Goal: Check status: Check status

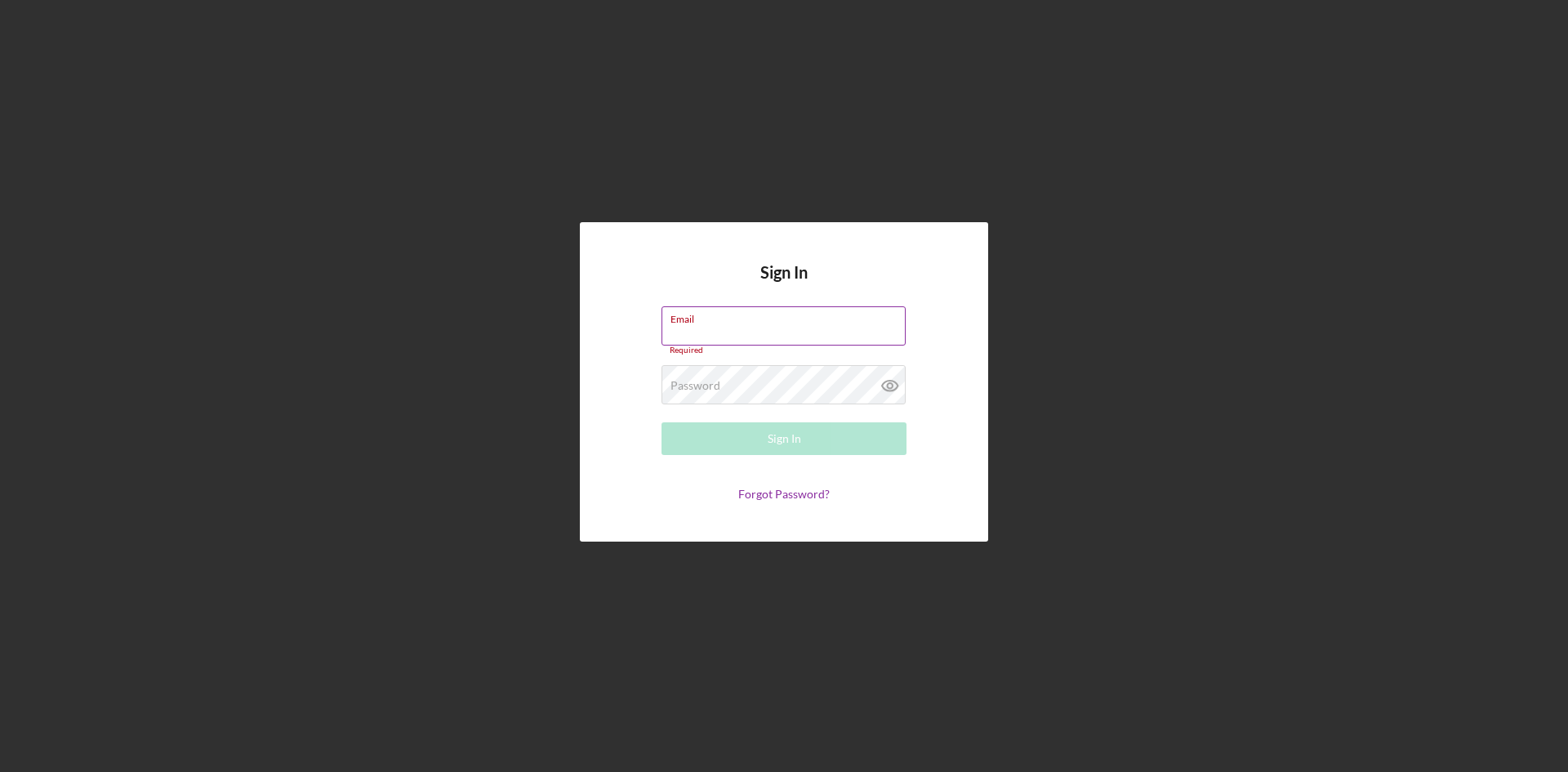
drag, startPoint x: 712, startPoint y: 329, endPoint x: 713, endPoint y: 350, distance: 21.0
click at [712, 332] on div "Email Required" at bounding box center [784, 330] width 245 height 49
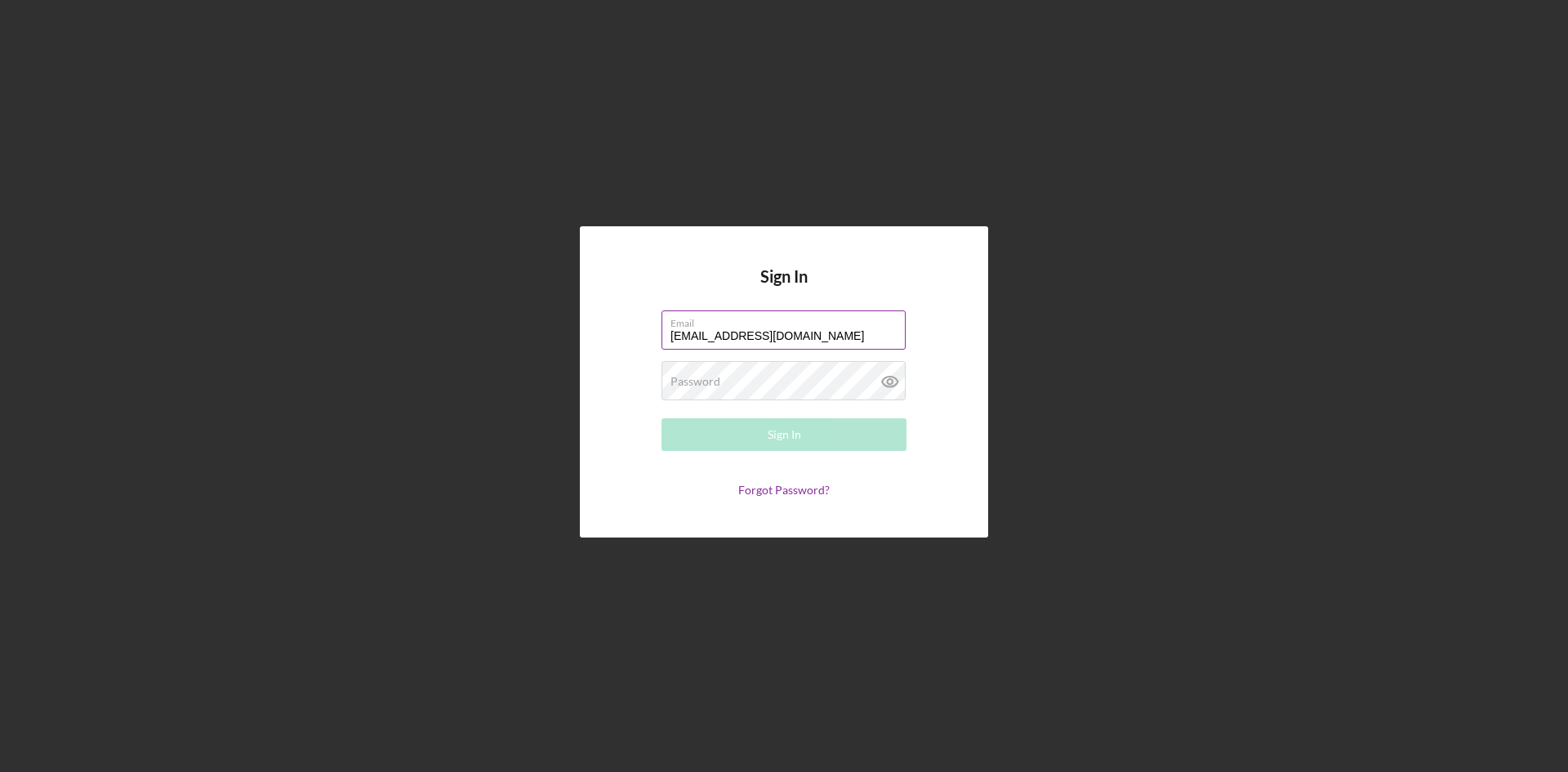
type input "[EMAIL_ADDRESS][DOMAIN_NAME]"
click at [886, 384] on icon at bounding box center [890, 382] width 41 height 41
click at [794, 432] on div "Sign In" at bounding box center [784, 435] width 34 height 33
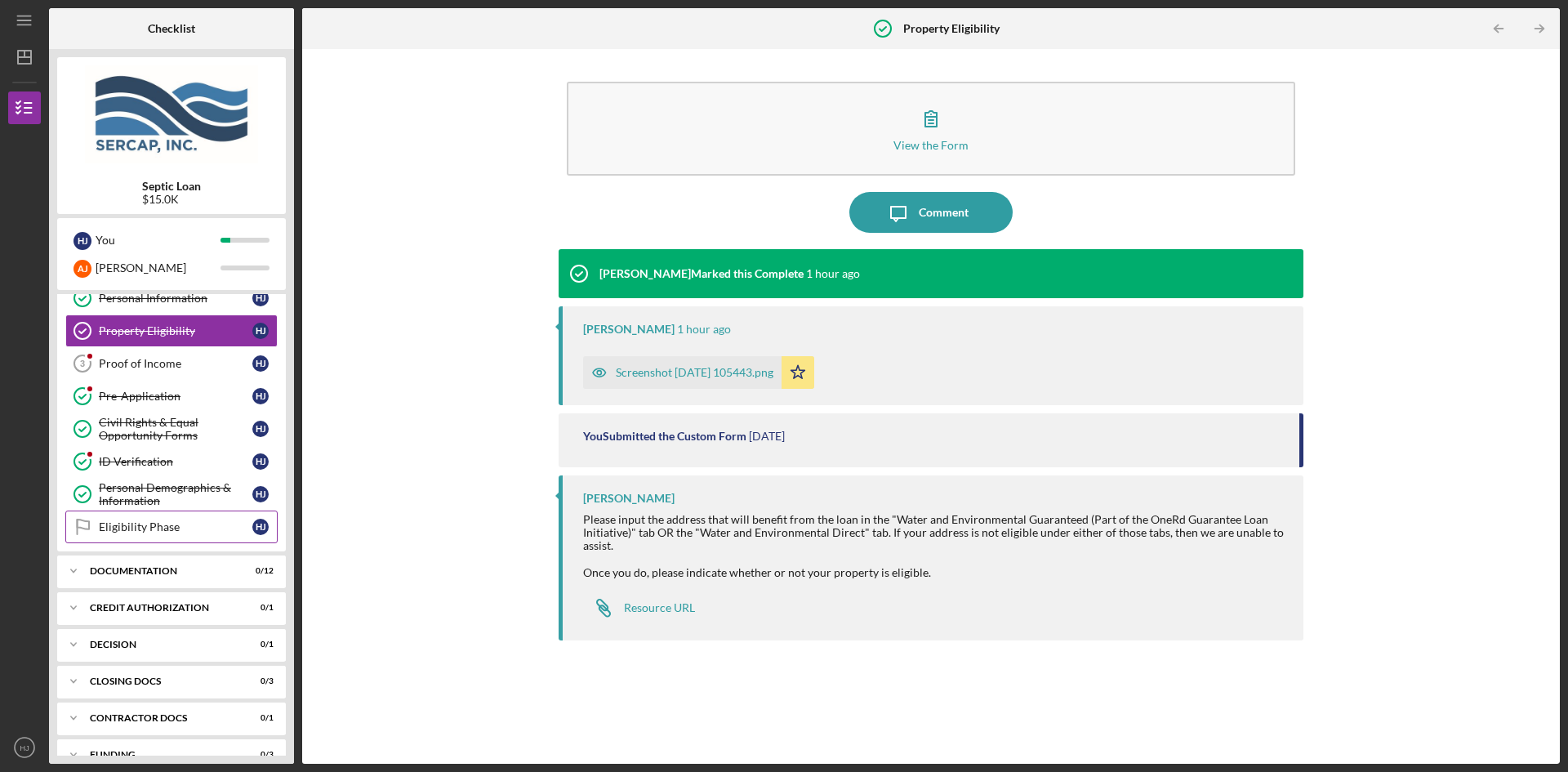
scroll to position [70, 0]
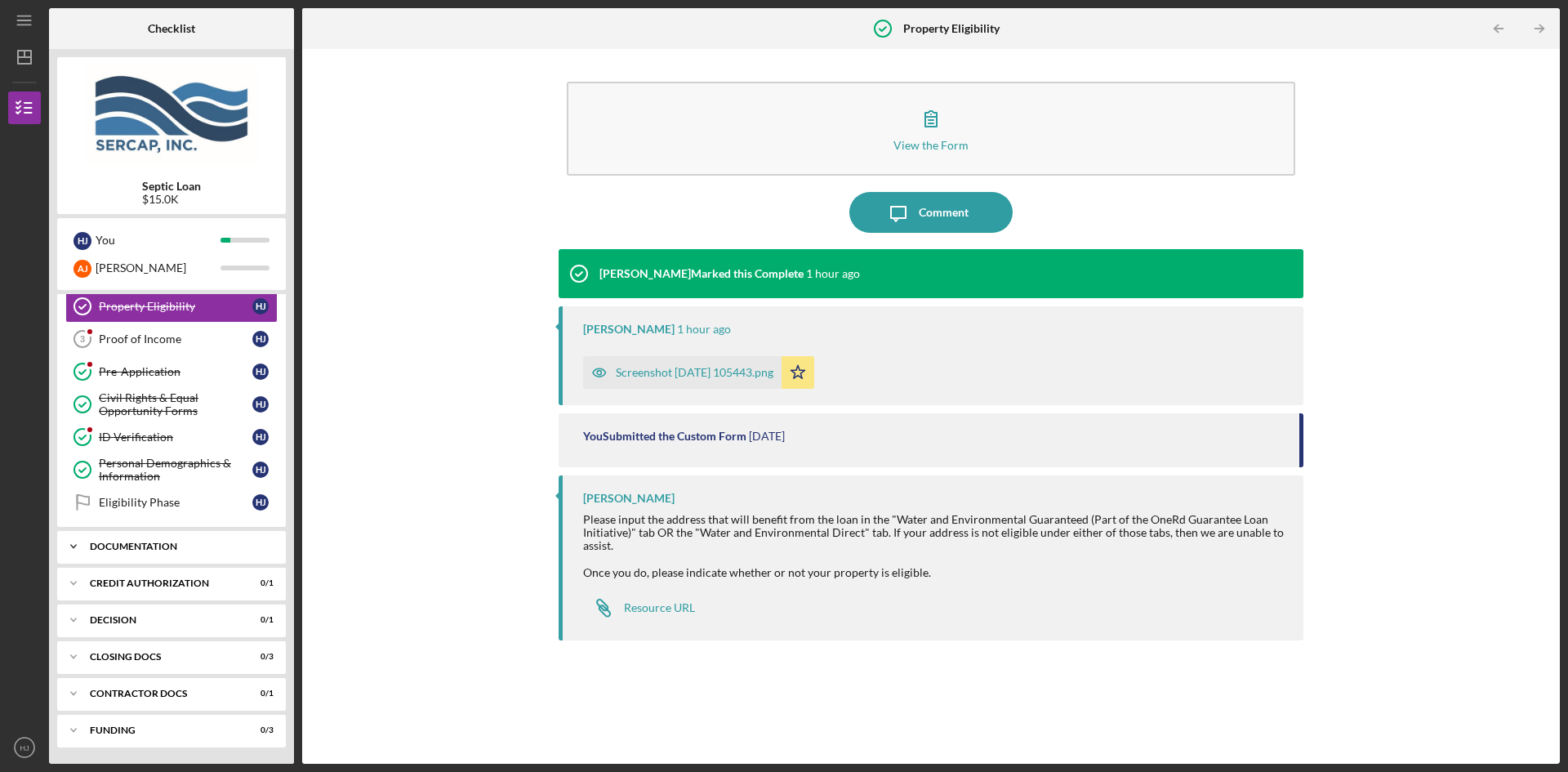
click at [82, 544] on icon "Icon/Expander" at bounding box center [74, 547] width 33 height 33
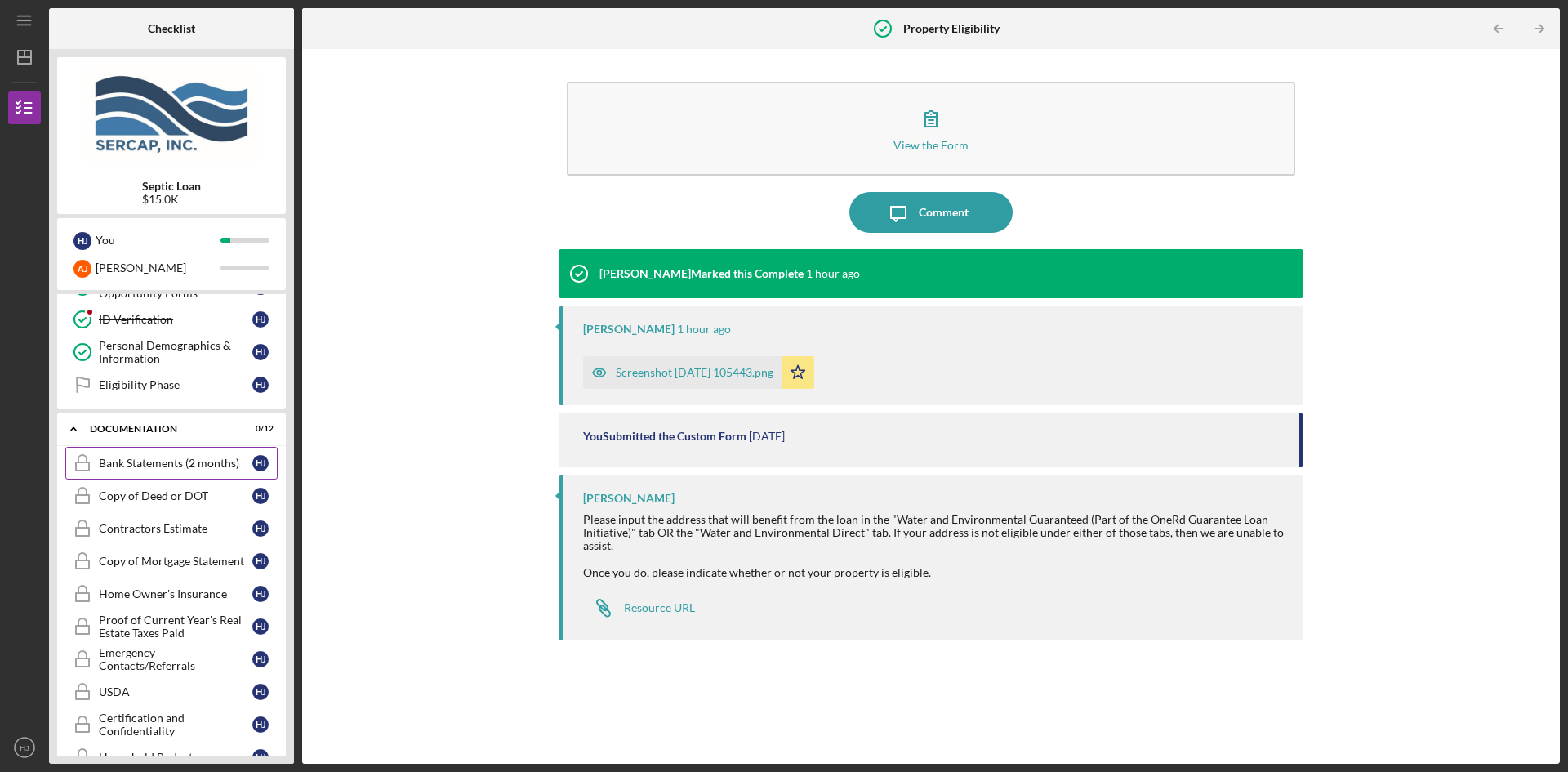
scroll to position [234, 0]
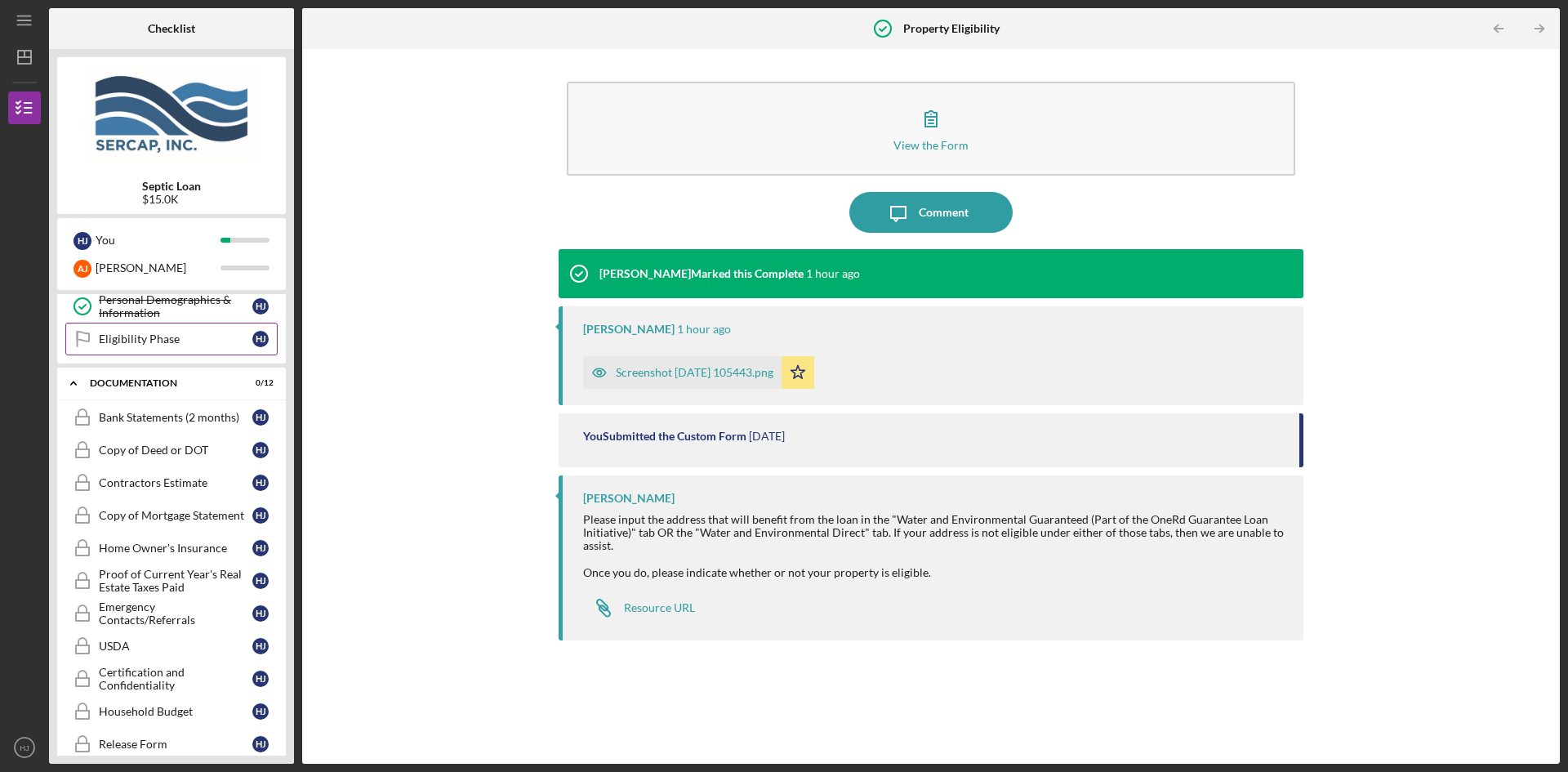
click at [151, 336] on div "Eligibility Phase" at bounding box center [175, 339] width 154 height 13
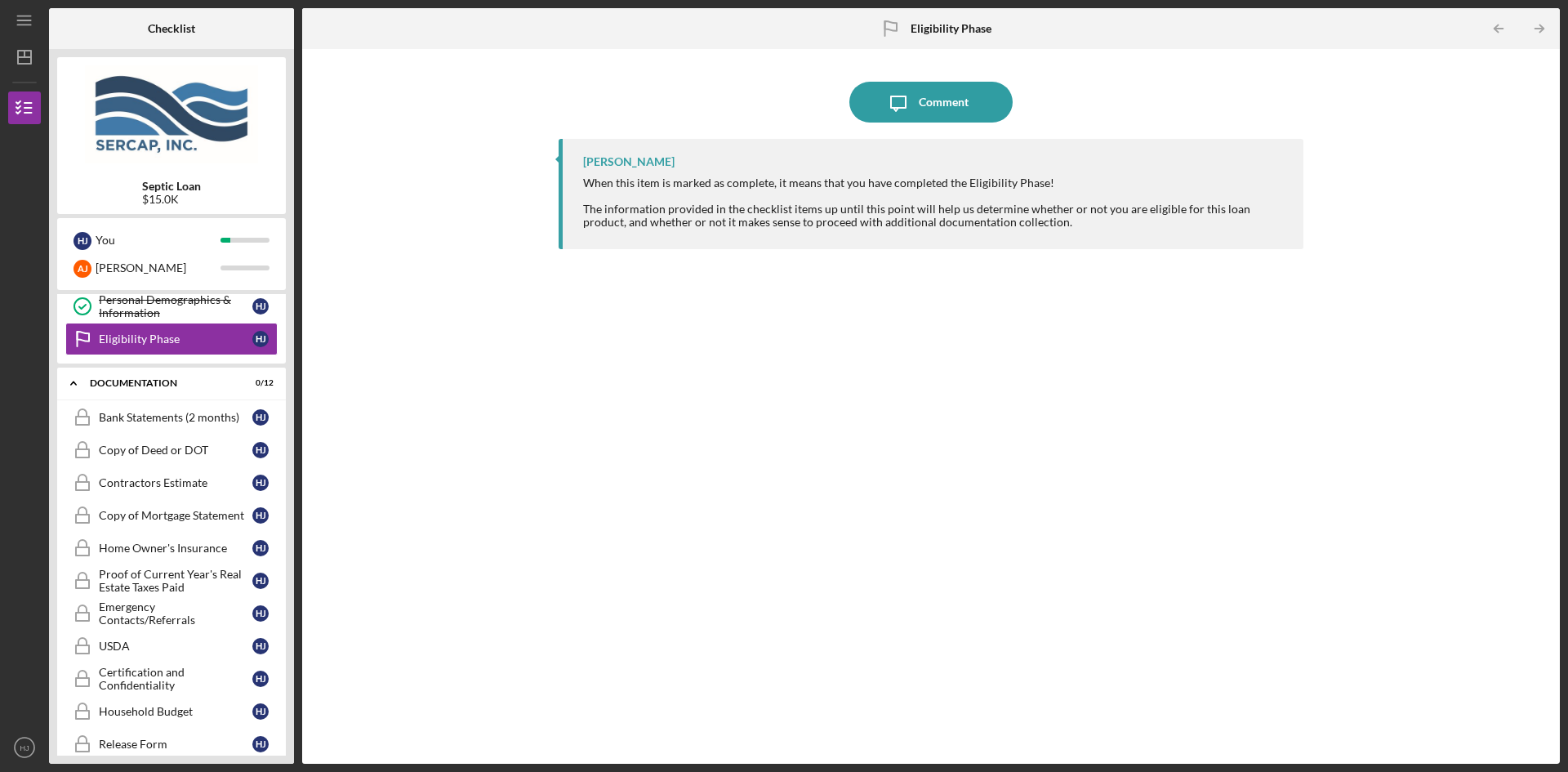
click at [949, 30] on b "Eligibility Phase" at bounding box center [951, 28] width 81 height 13
click at [168, 420] on div "Bank Statements (2 months)" at bounding box center [175, 417] width 154 height 13
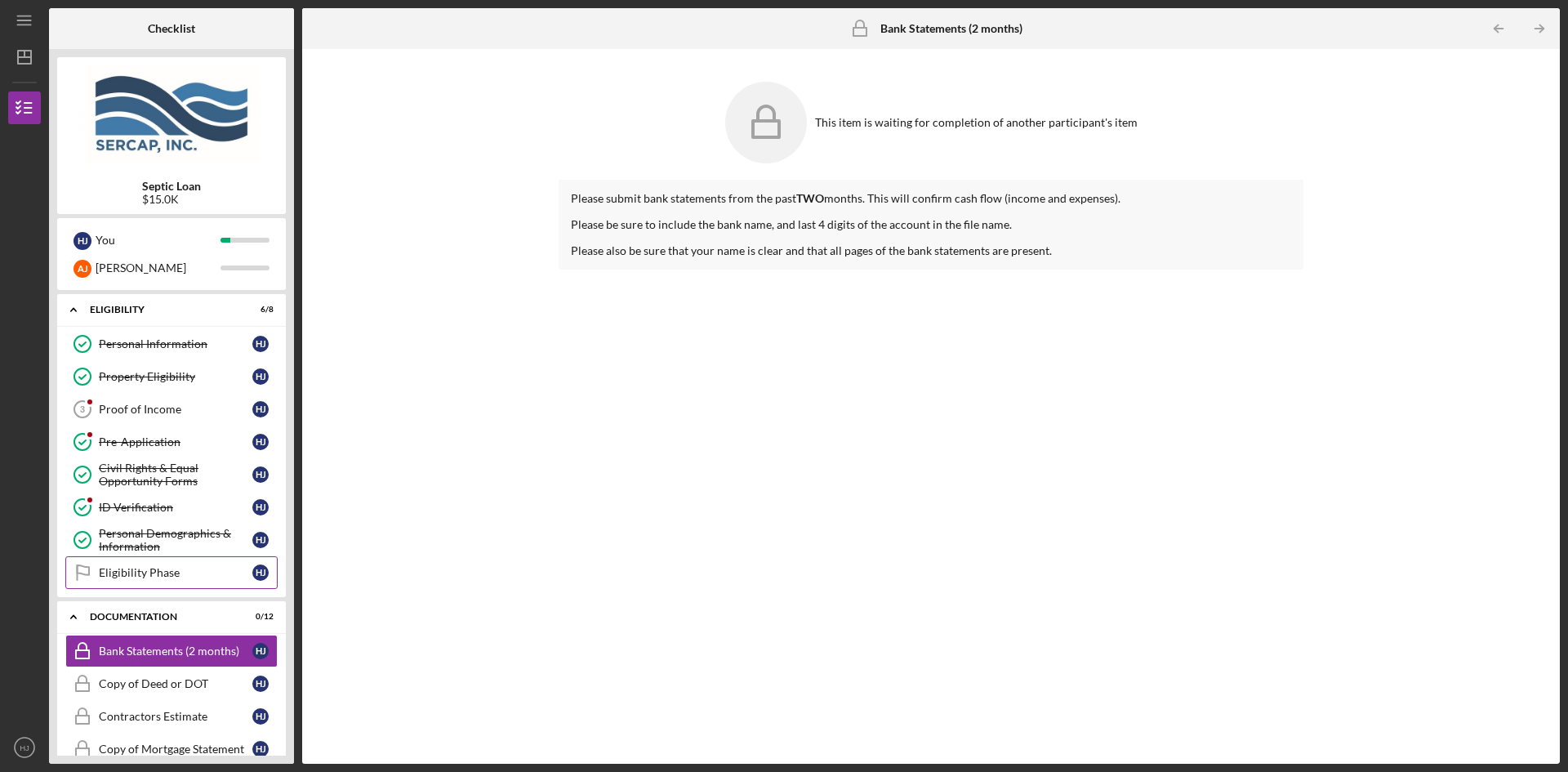
click at [172, 573] on div "Eligibility Phase" at bounding box center [175, 573] width 154 height 13
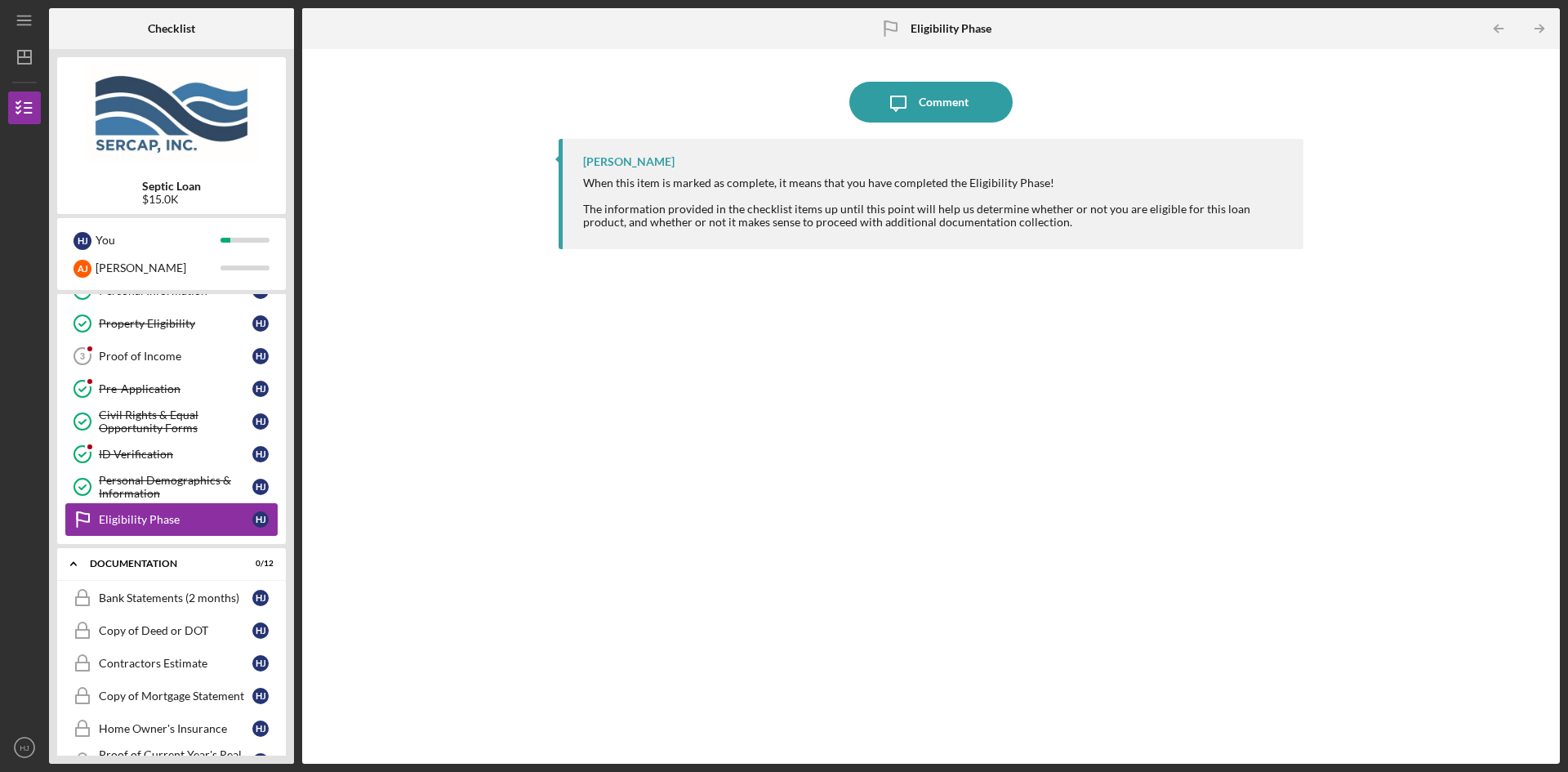
scroll to position [82, 0]
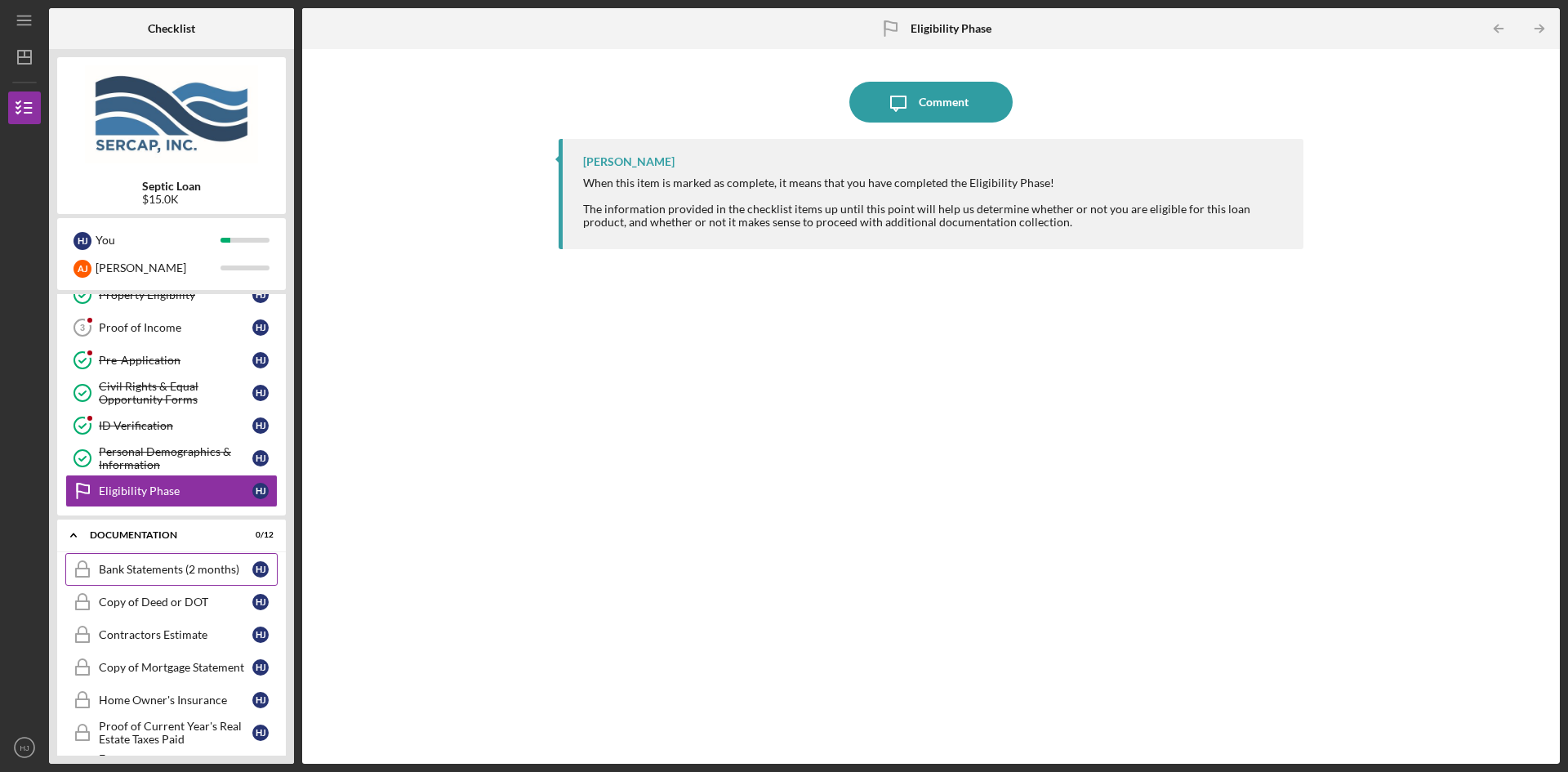
click at [150, 569] on div "Bank Statements (2 months)" at bounding box center [175, 569] width 154 height 13
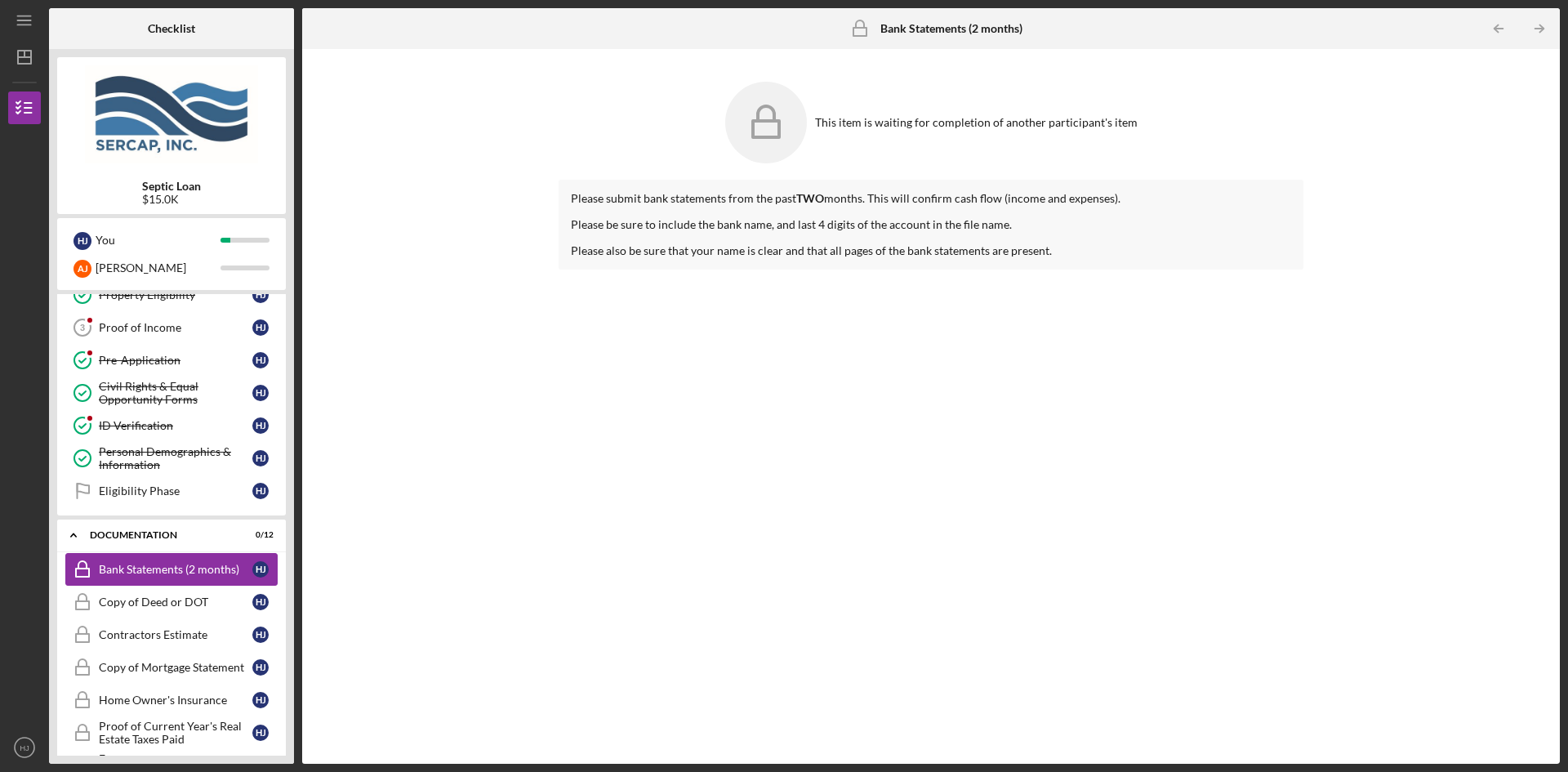
click at [164, 566] on div "Bank Statements (2 months)" at bounding box center [175, 569] width 154 height 13
click at [728, 217] on div at bounding box center [930, 211] width 720 height 13
click at [794, 127] on icon at bounding box center [766, 122] width 82 height 82
click at [1543, 32] on icon "Icon/Table Pagination Arrow" at bounding box center [1539, 28] width 37 height 37
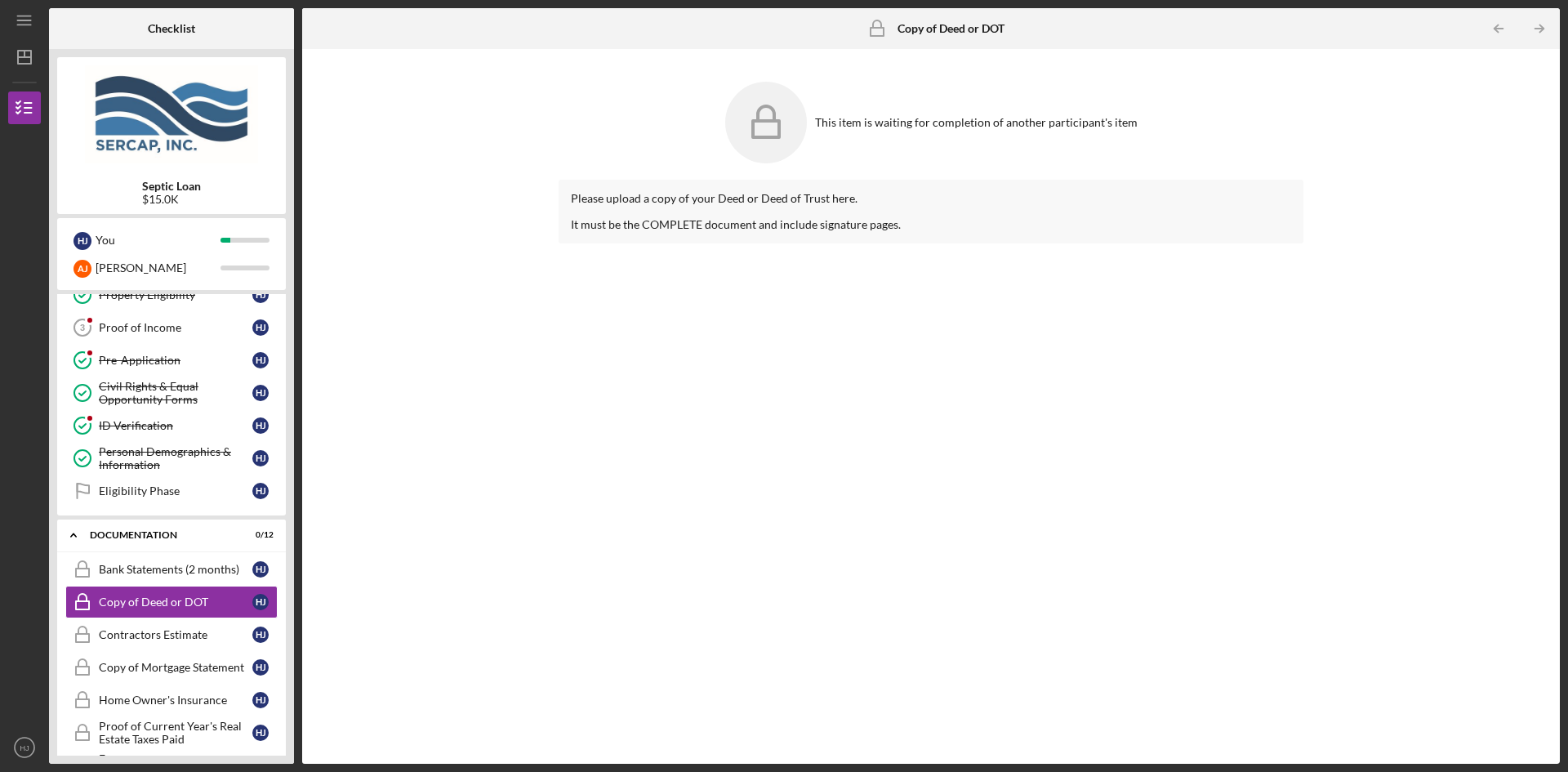
click at [940, 29] on b "Copy of Deed or DOT" at bounding box center [950, 28] width 107 height 13
click at [98, 598] on icon "Copy of Deed or DOT" at bounding box center [82, 603] width 41 height 41
click at [156, 566] on div "Bank Statements (2 months)" at bounding box center [175, 569] width 154 height 13
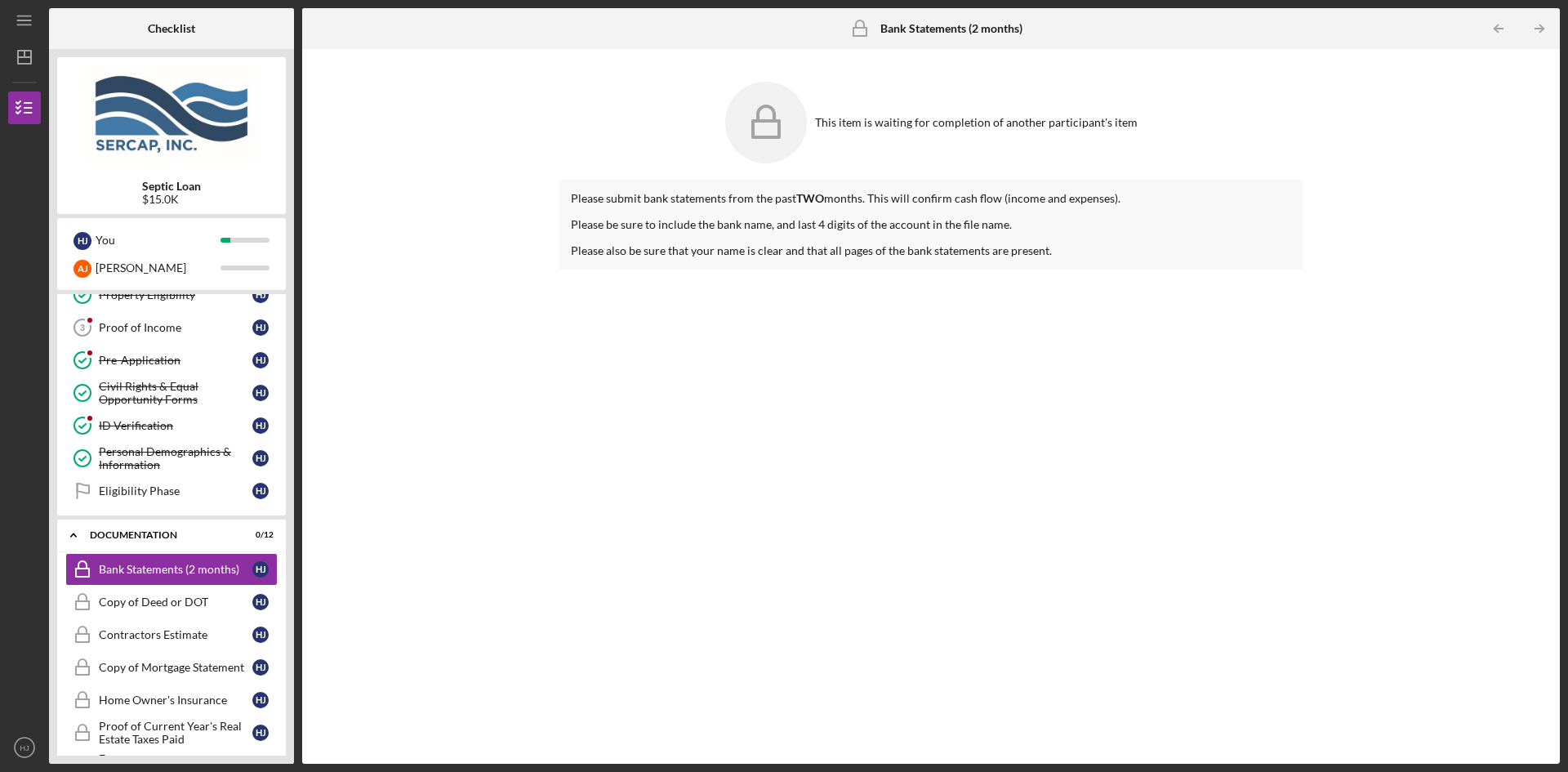
click at [767, 134] on icon at bounding box center [766, 122] width 82 height 82
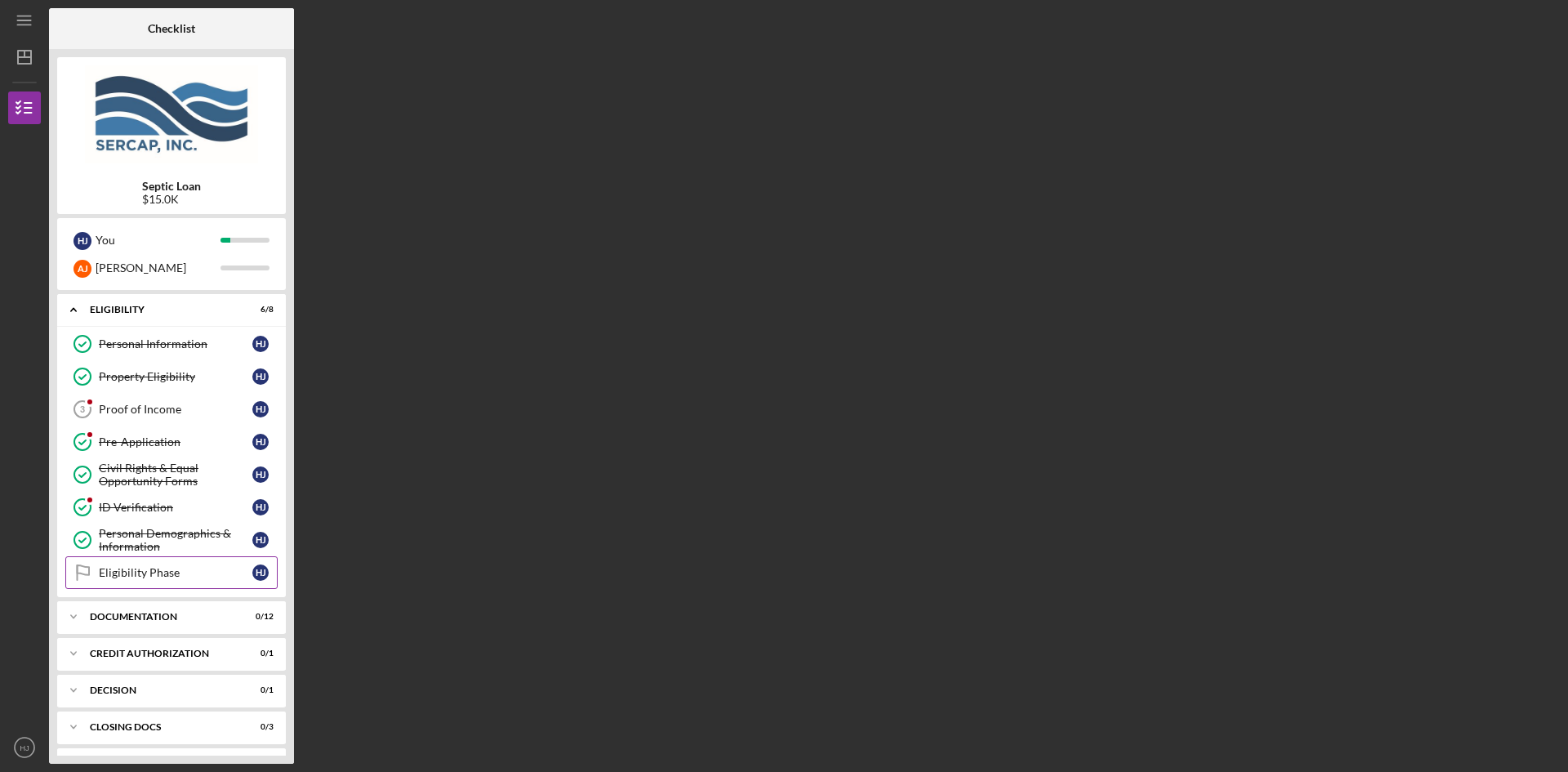
click at [195, 566] on link "Eligibility Phase Eligibility Phase H J" at bounding box center [171, 573] width 212 height 33
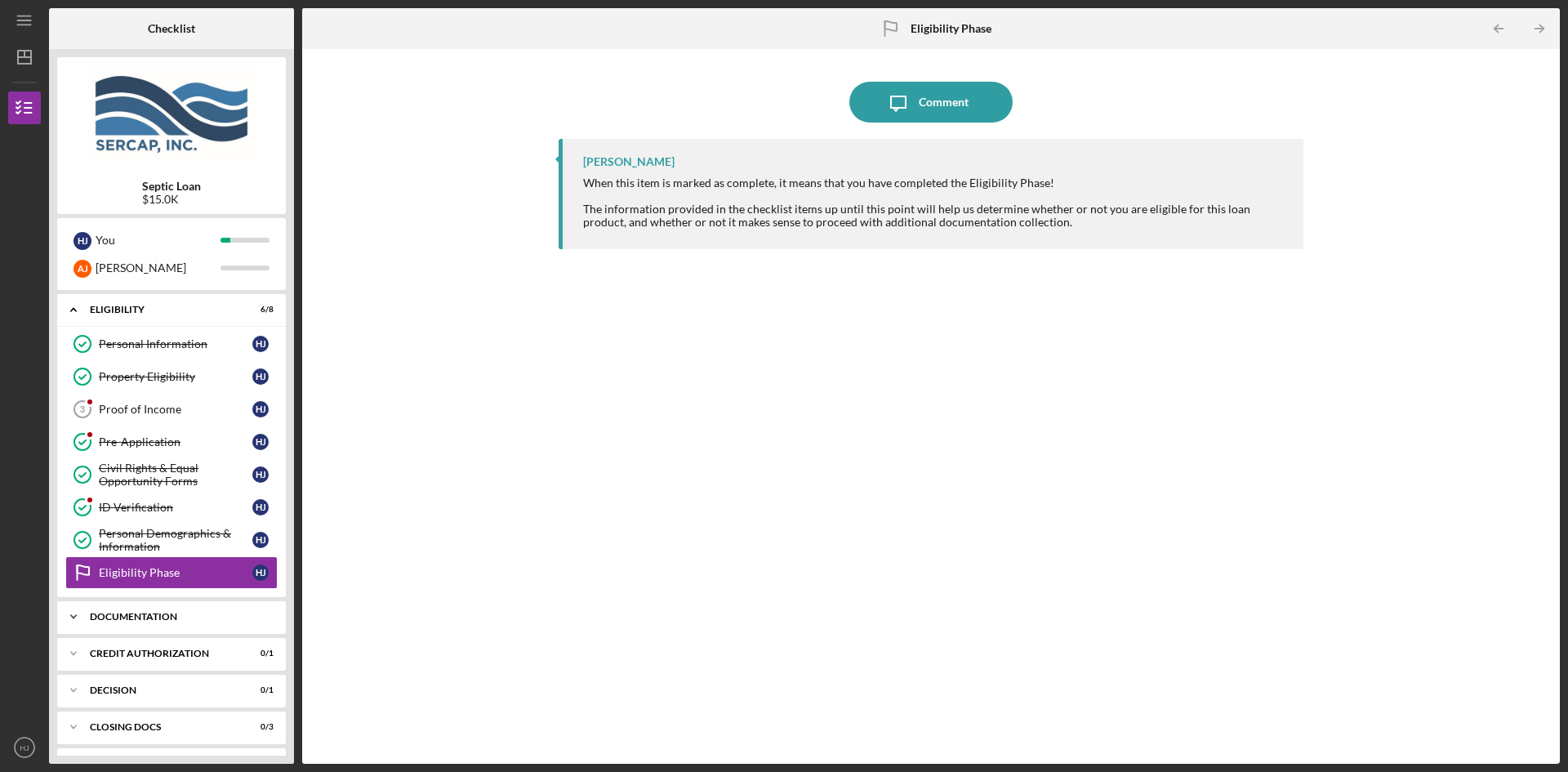
click at [88, 616] on icon "Icon/Expander" at bounding box center [74, 617] width 33 height 33
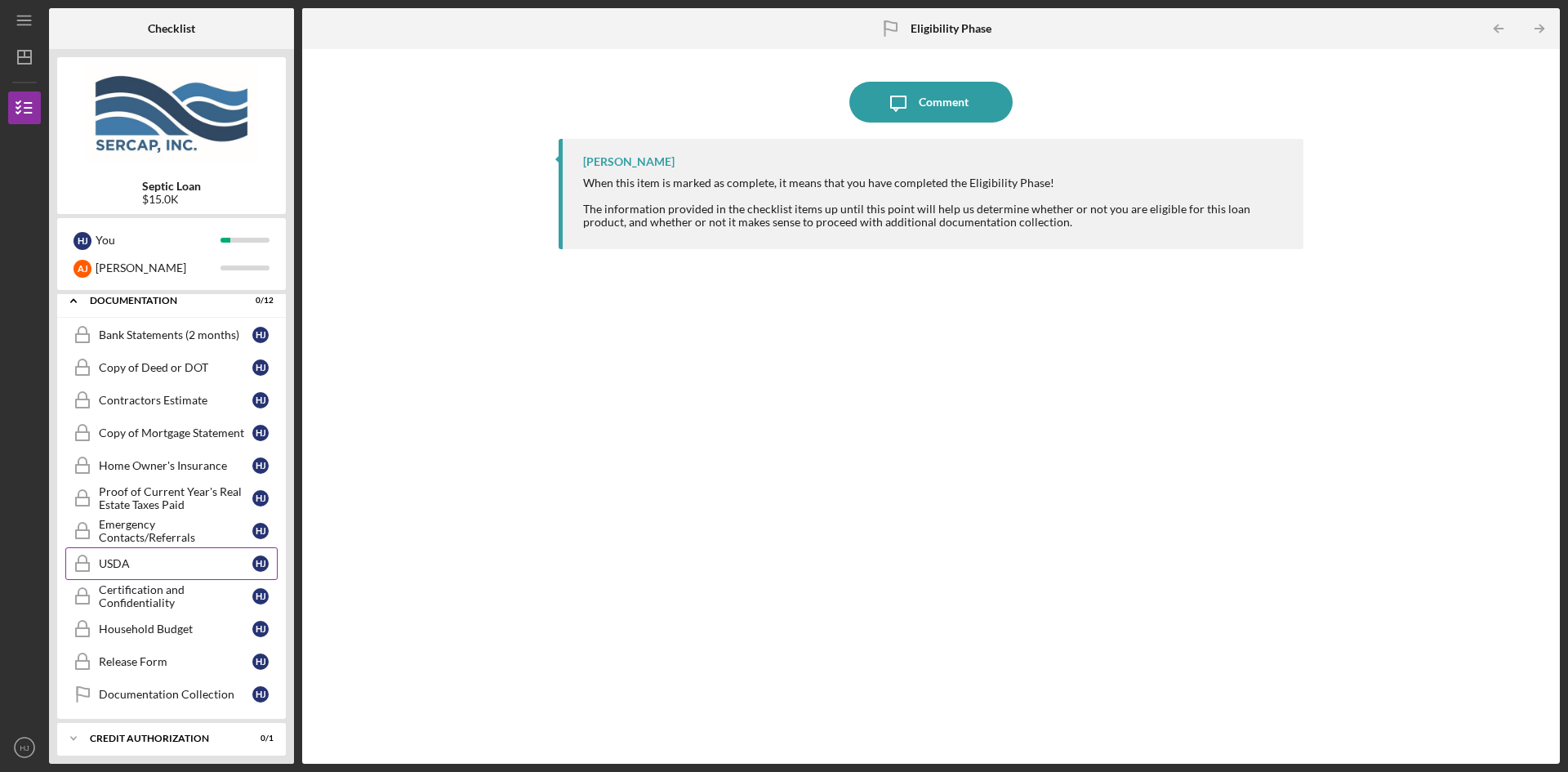
scroll to position [327, 0]
